Goal: Information Seeking & Learning: Learn about a topic

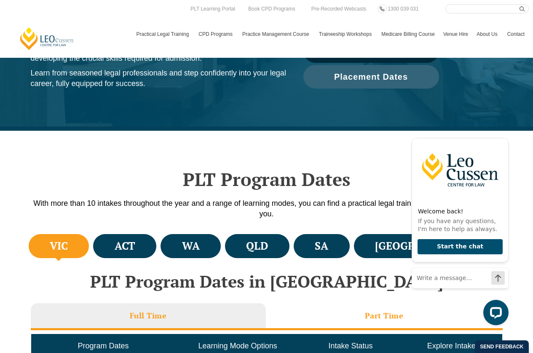
click at [342, 310] on li "Part Time" at bounding box center [384, 316] width 237 height 27
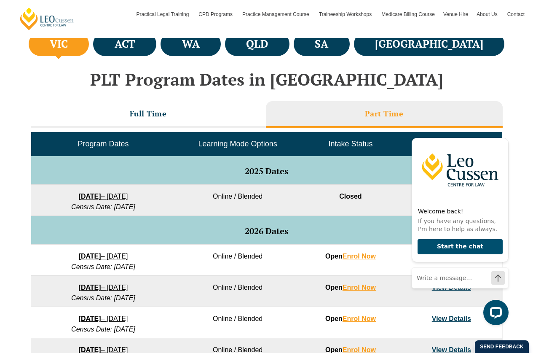
scroll to position [323, 0]
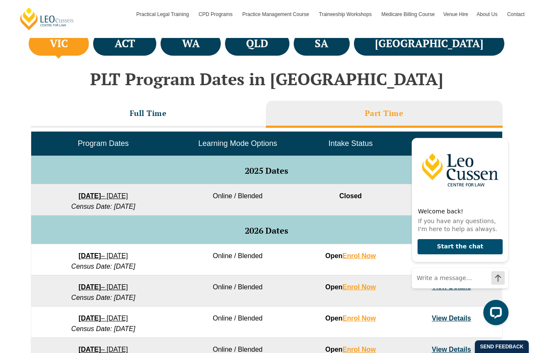
click at [512, 241] on div "VIC ACT WA QLD SA NSW PLT Program Dates in Victoria Full Time Part Time Program…" at bounding box center [266, 223] width 533 height 386
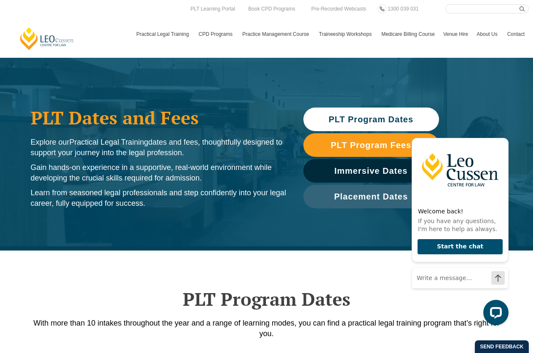
scroll to position [0, 0]
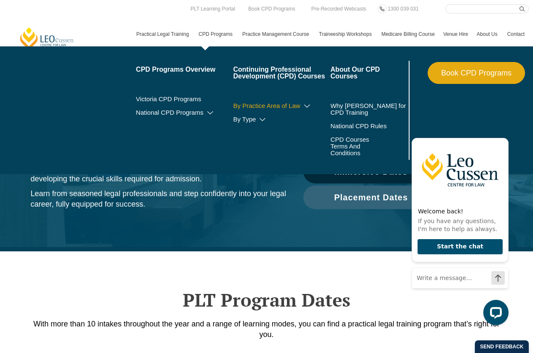
click at [309, 105] on icon at bounding box center [307, 106] width 8 height 6
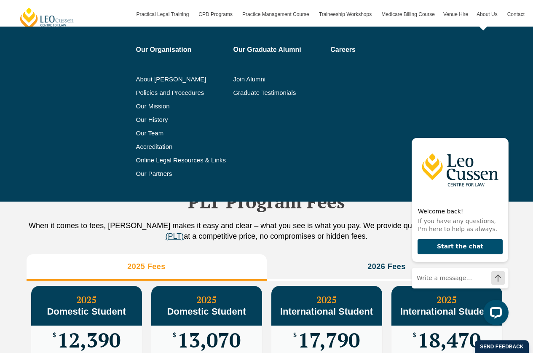
scroll to position [670, 0]
